Goal: Entertainment & Leisure: Consume media (video, audio)

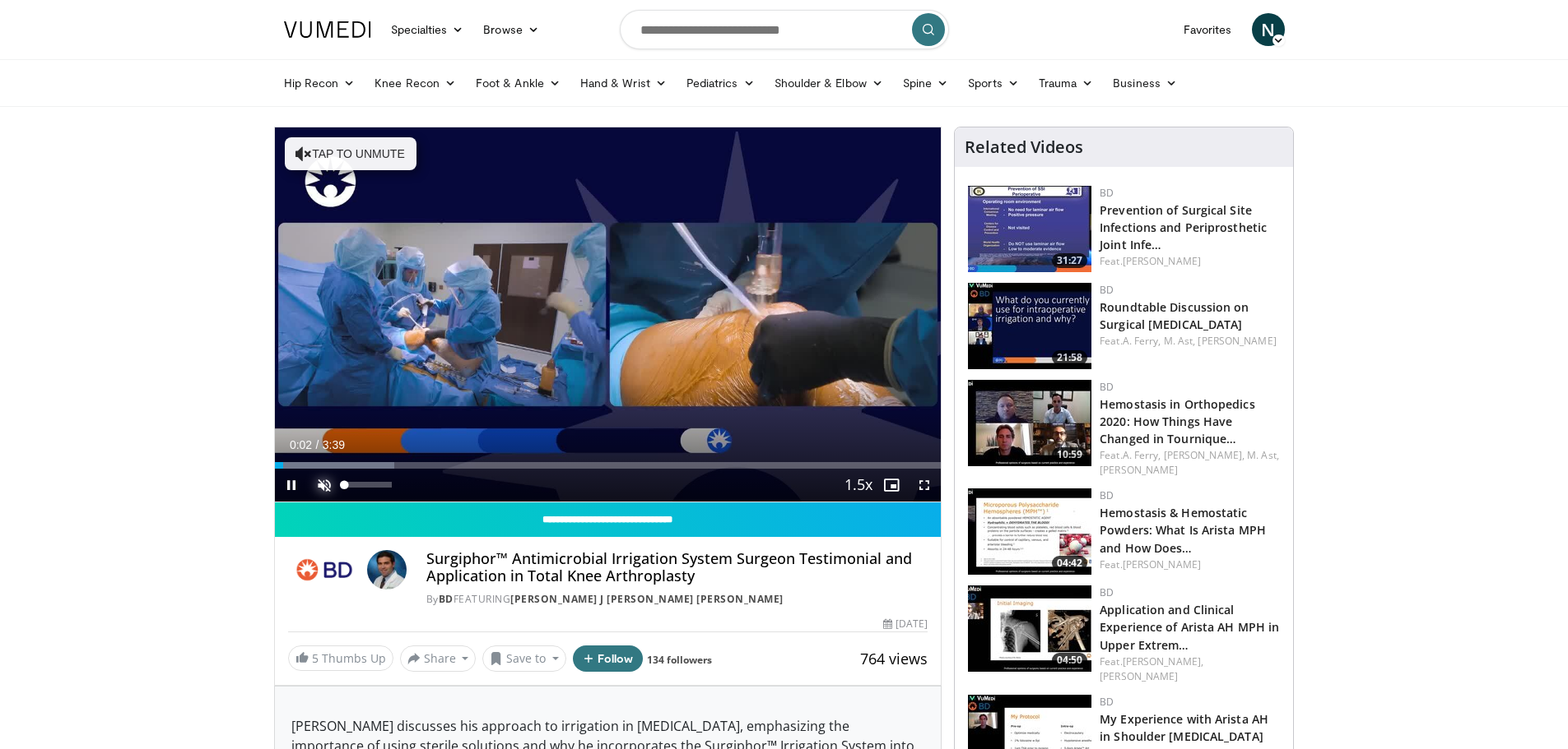
click at [326, 493] on span "Video Player" at bounding box center [324, 485] width 33 height 33
click at [924, 479] on span "Video Player" at bounding box center [924, 485] width 33 height 33
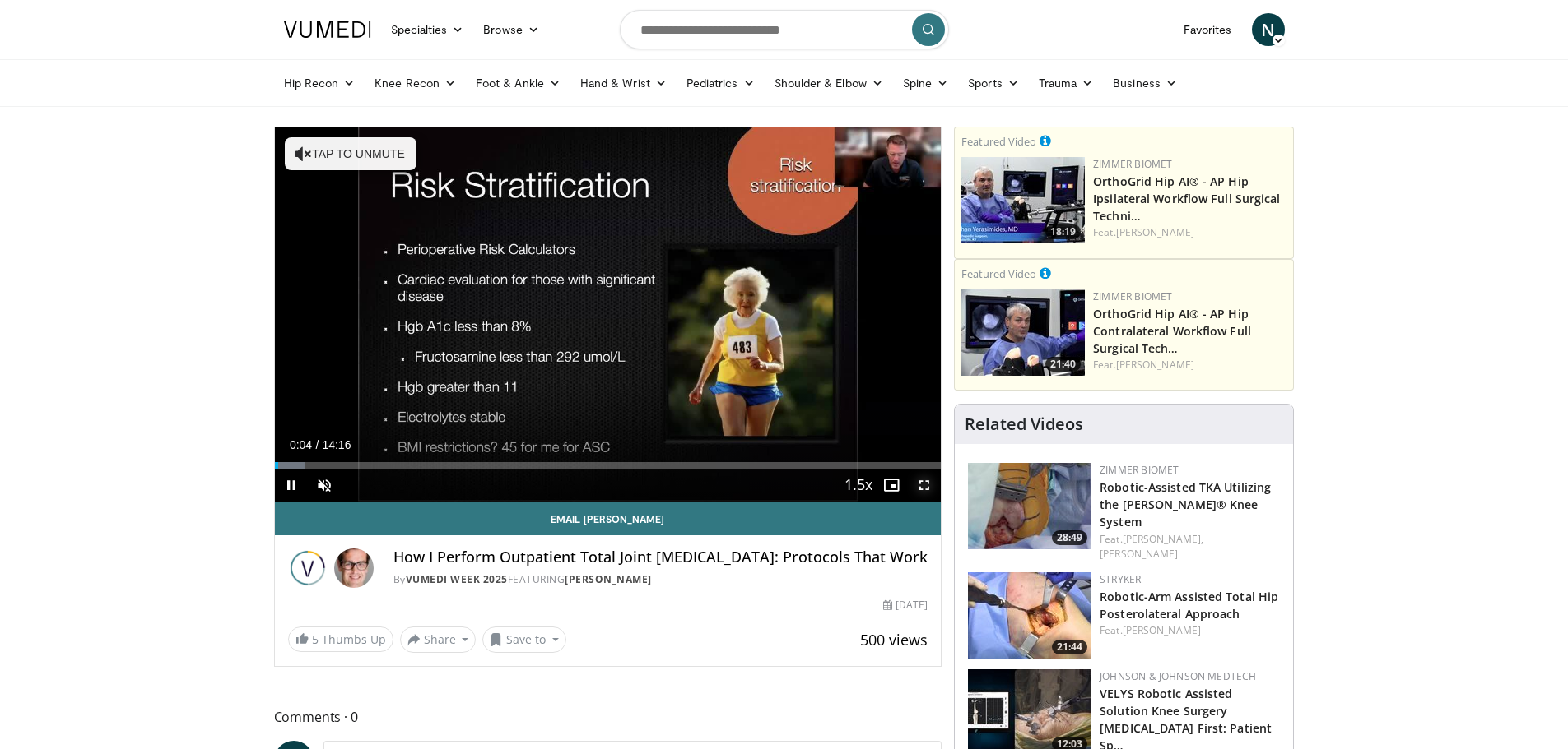
click at [928, 485] on span "Video Player" at bounding box center [924, 485] width 33 height 33
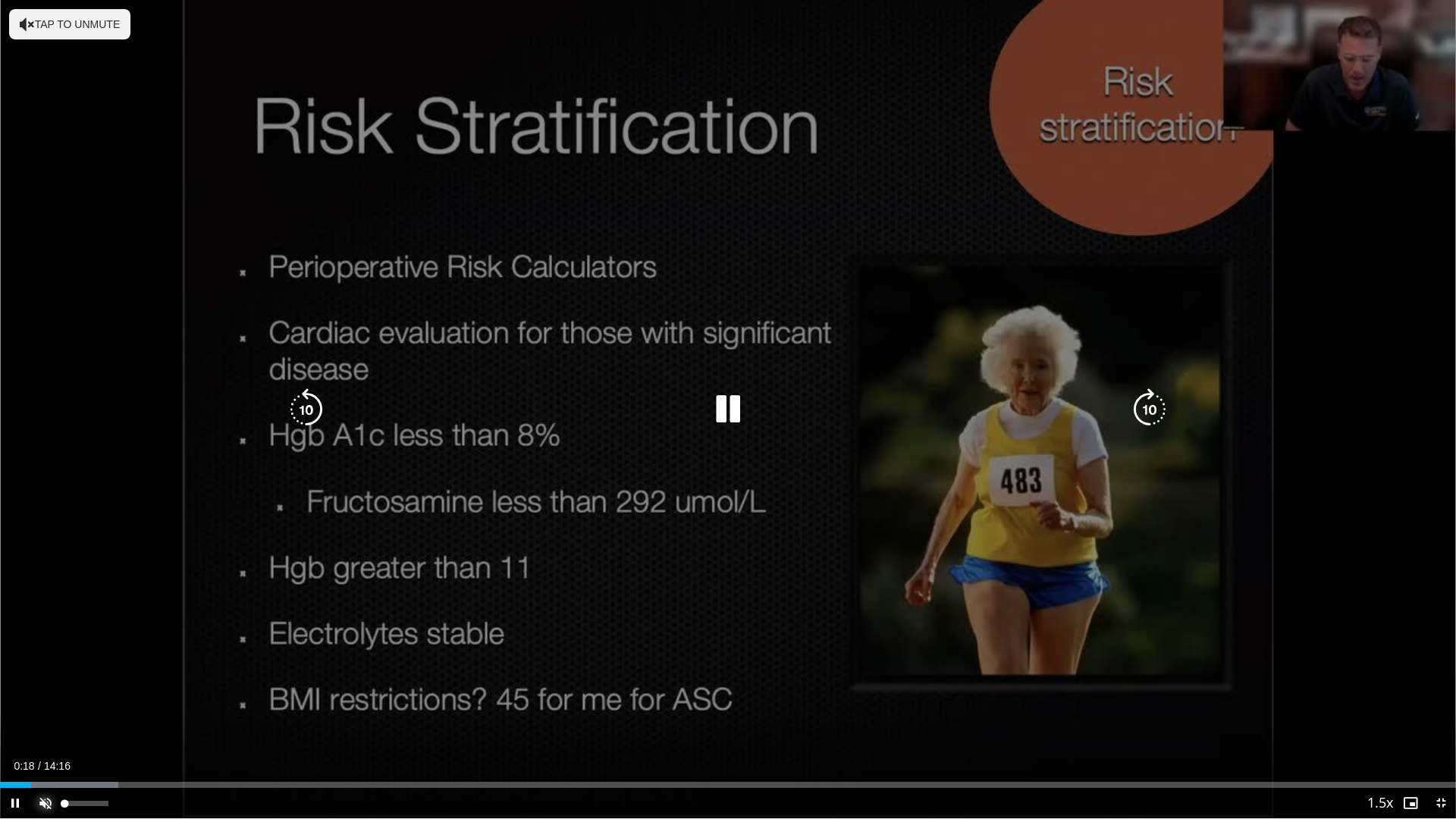
click at [47, 690] on span "Video Player" at bounding box center [45, 803] width 30 height 30
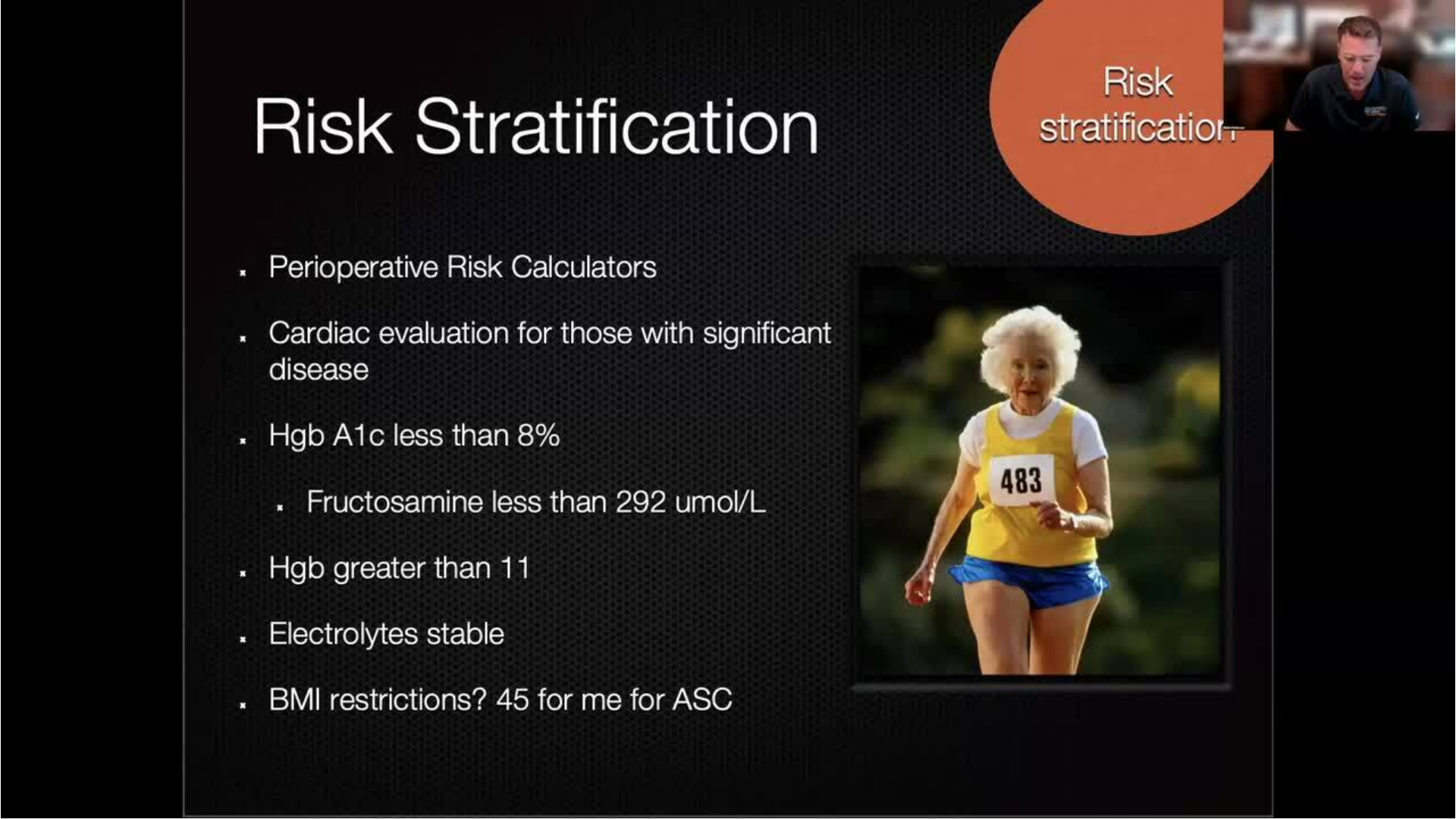
click at [30, 690] on button "Mute" at bounding box center [45, 803] width 30 height 30
click at [30, 690] on button "Unmute" at bounding box center [45, 803] width 30 height 30
click at [30, 690] on button "Mute" at bounding box center [45, 803] width 30 height 30
click at [30, 690] on button "Unmute" at bounding box center [45, 803] width 30 height 30
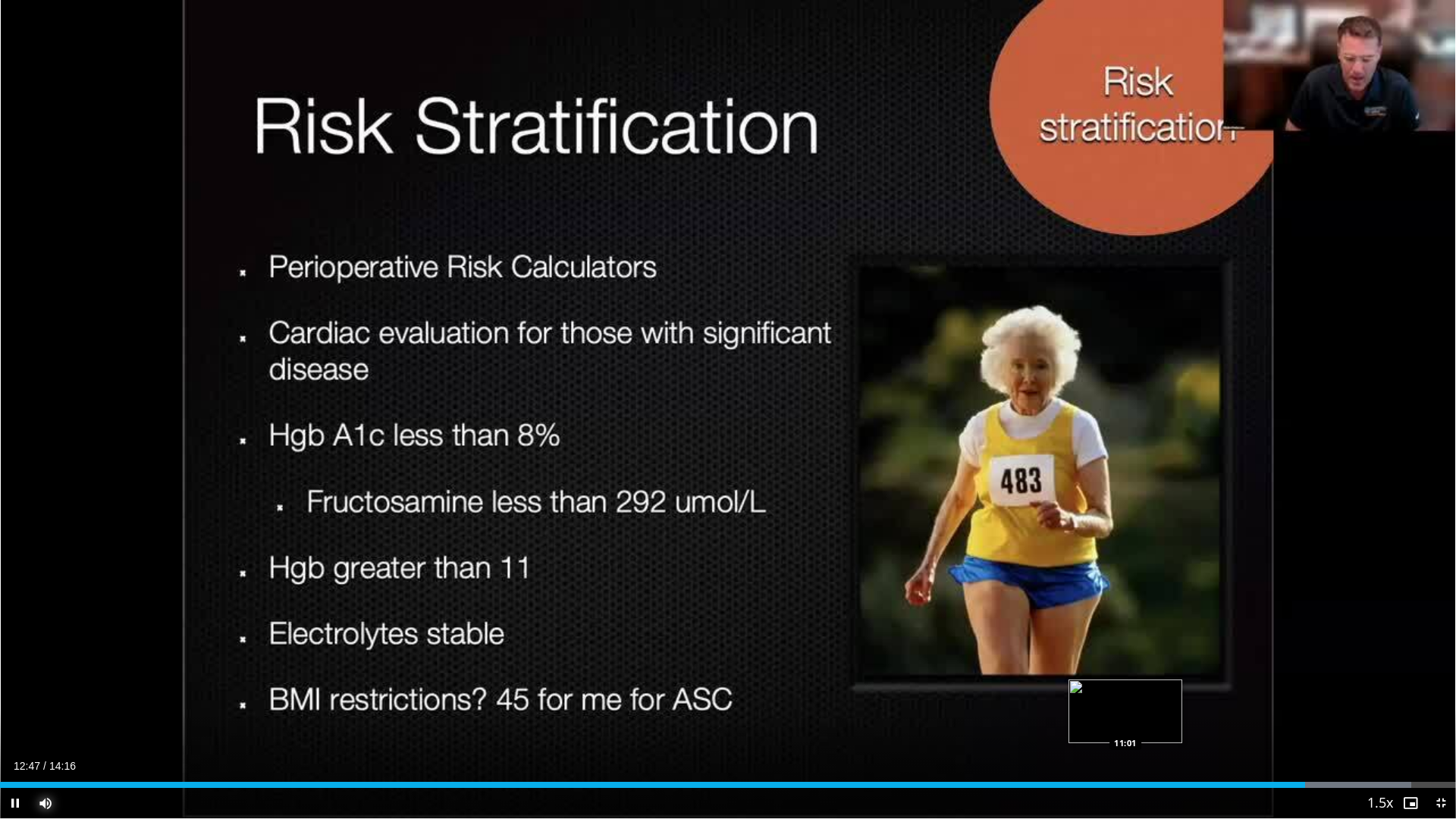
click at [1126, 690] on div "Loaded : 96.92% 12:47 11:01" at bounding box center [728, 784] width 1456 height 6
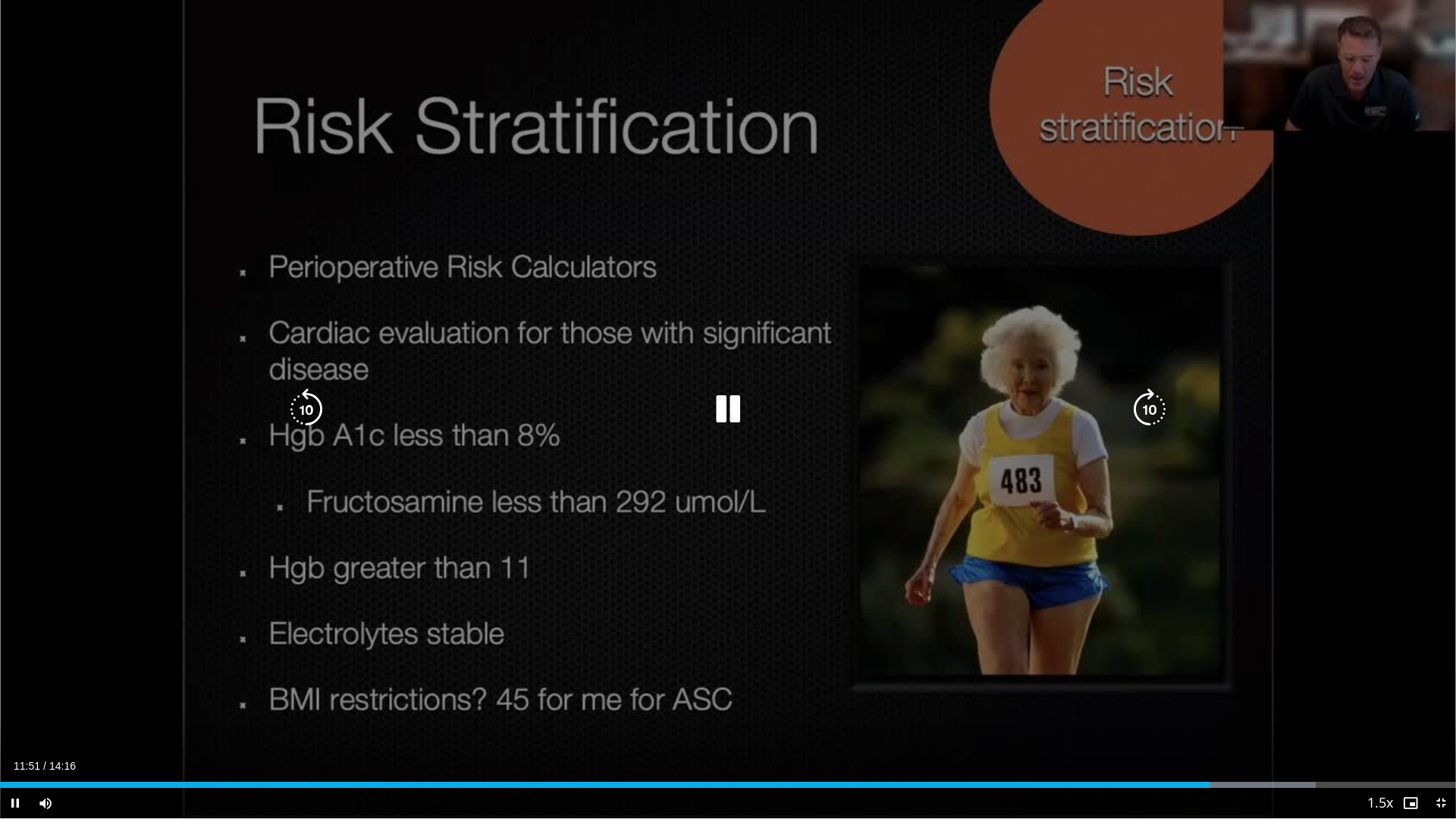
click at [305, 404] on icon "Video Player" at bounding box center [306, 410] width 42 height 42
click at [721, 398] on icon "Video Player" at bounding box center [728, 410] width 42 height 42
click at [726, 408] on icon "Video Player" at bounding box center [728, 410] width 42 height 42
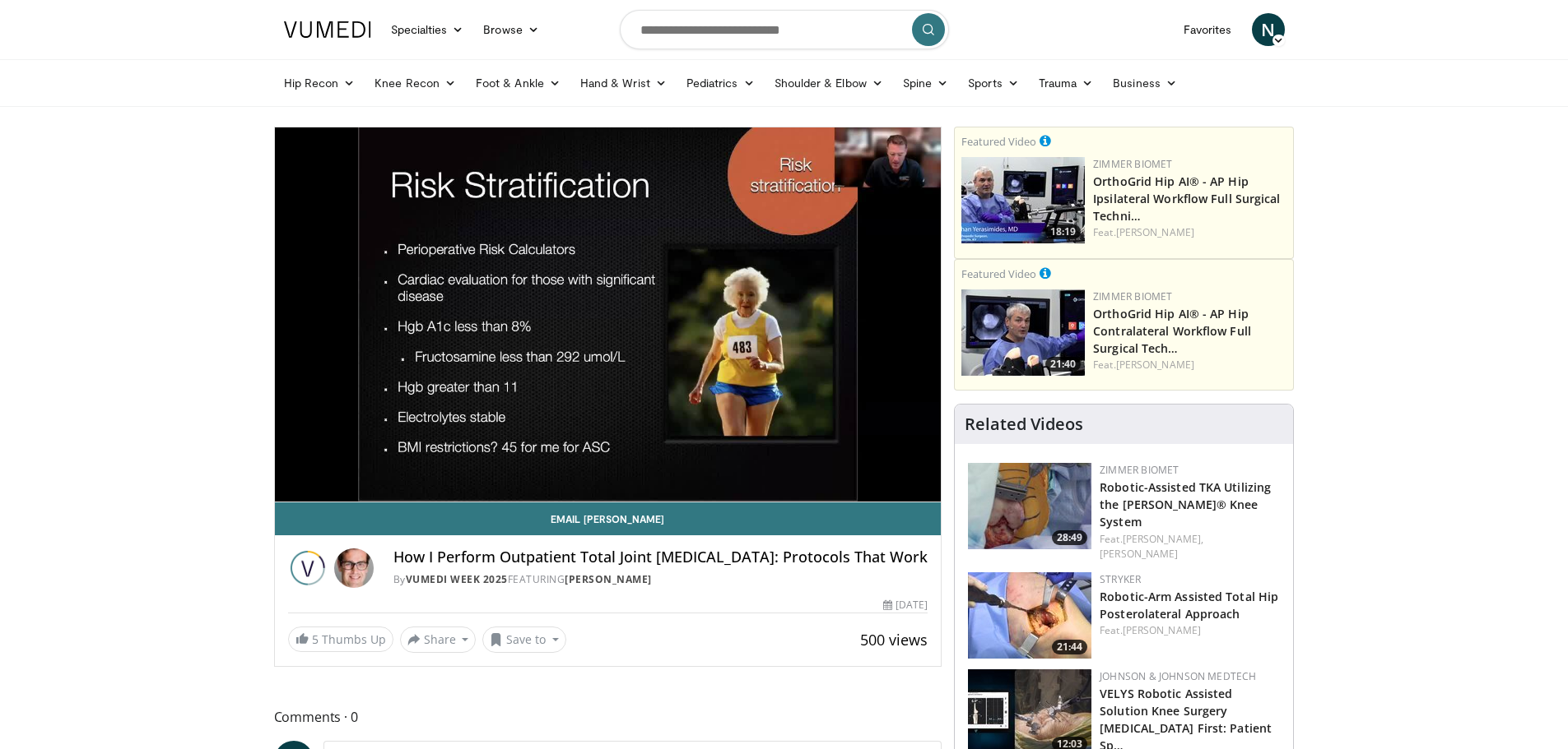
click at [1020, 195] on img at bounding box center [1023, 199] width 123 height 86
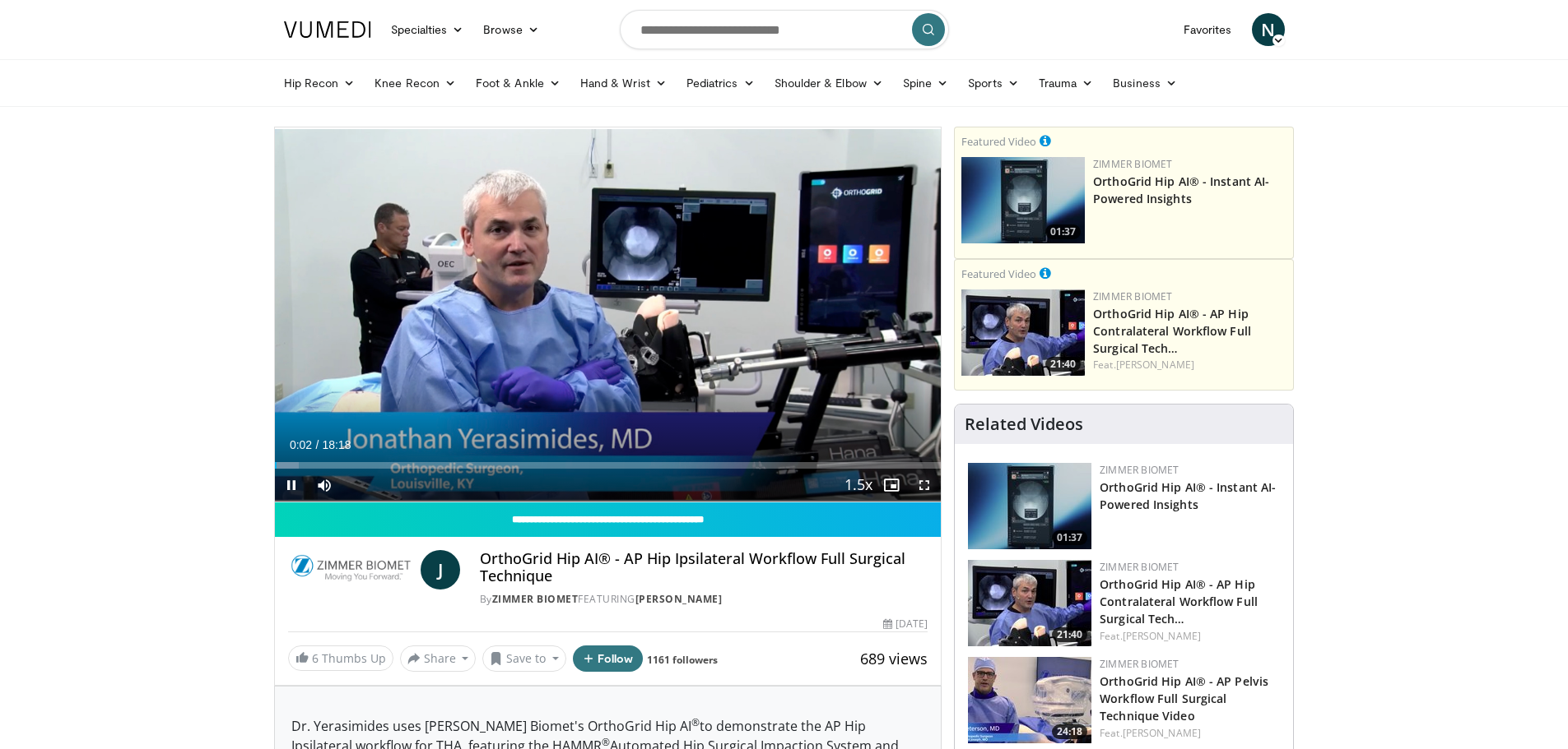
click at [921, 487] on span "Video Player" at bounding box center [924, 485] width 33 height 33
